Goal: Task Accomplishment & Management: Complete application form

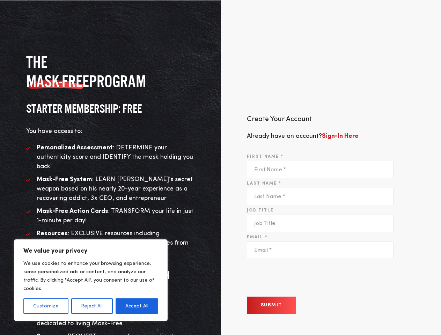
click at [221, 168] on div "Create Your Account Already have an account? Sign-In Here First Name * Last Nam…" at bounding box center [331, 219] width 221 height 315
click at [46, 306] on button "Customize" at bounding box center [45, 306] width 45 height 15
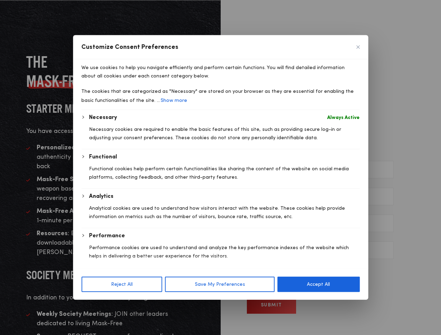
click at [91, 306] on div at bounding box center [220, 167] width 441 height 335
click at [137, 80] on p "We use cookies to help you navigate efficiently and perform certain functions. …" at bounding box center [220, 72] width 278 height 17
click at [271, 269] on div "We use cookies to help you navigate efficiently and perform certain functions. …" at bounding box center [220, 163] width 295 height 209
click at [300, 269] on span "Customise Consent Preferences" at bounding box center [220, 262] width 295 height 14
